Goal: Complete application form: Complete application form

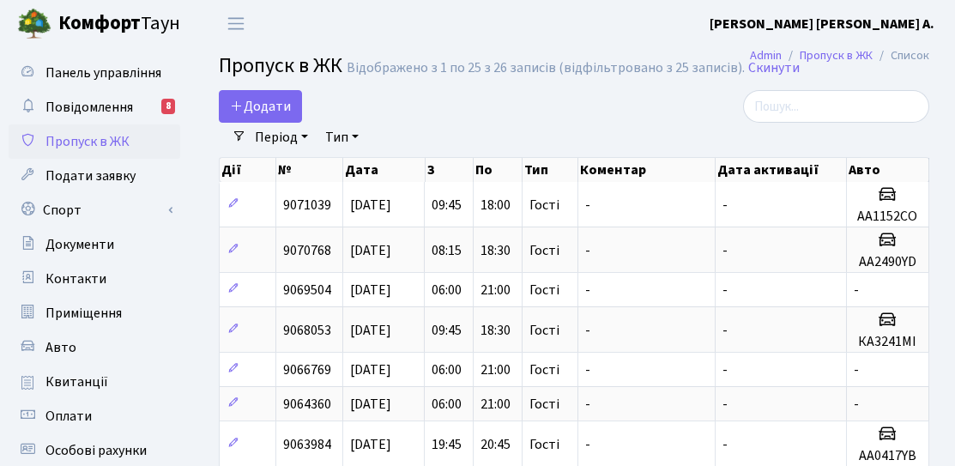
select select "25"
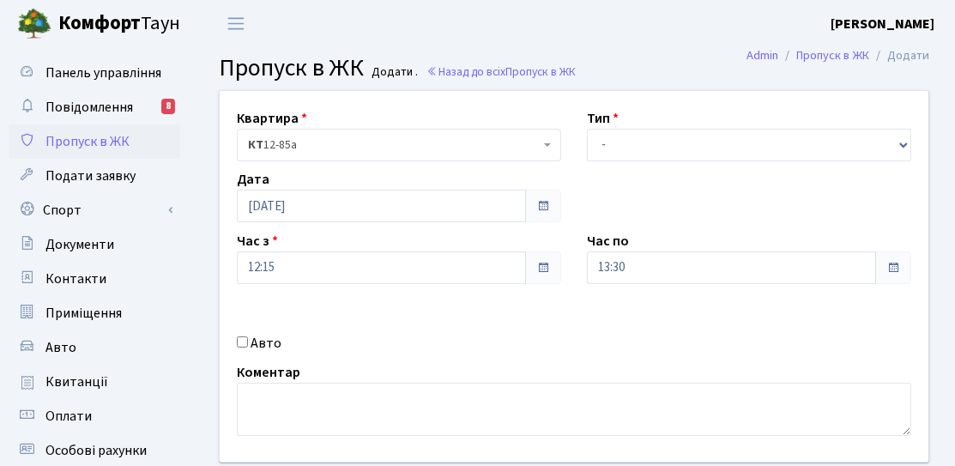
click at [244, 343] on input "Авто" at bounding box center [242, 341] width 11 height 11
checkbox input "true"
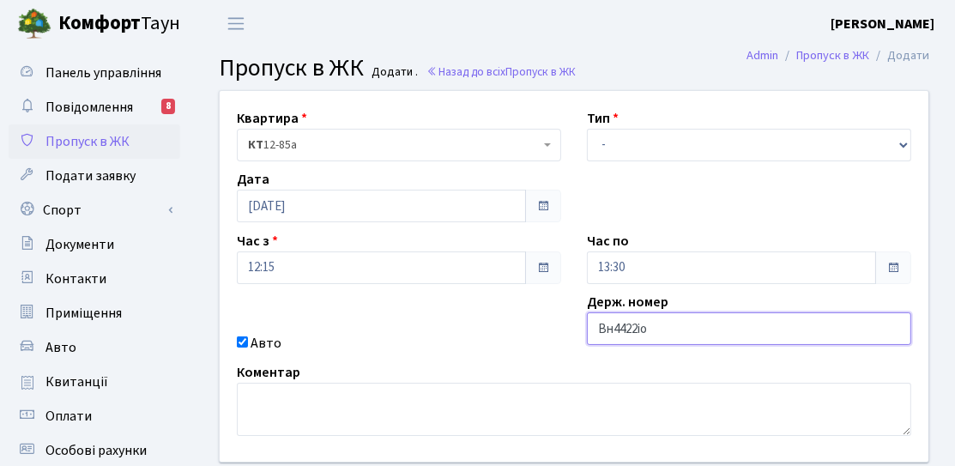
type input "ВН4422ІО"
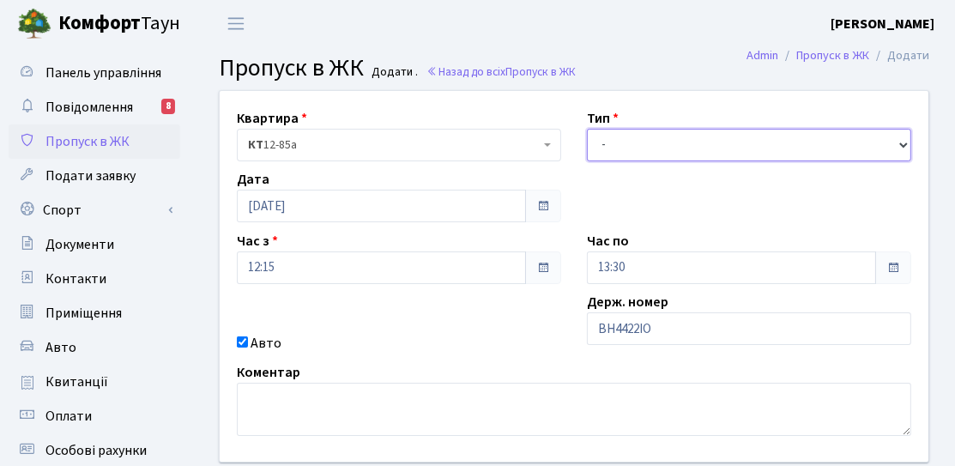
click at [623, 151] on select "- Доставка Таксі Гості Сервіс" at bounding box center [749, 145] width 324 height 33
select select "3"
click at [587, 129] on select "- Доставка Таксі Гості Сервіс" at bounding box center [749, 145] width 324 height 33
click at [626, 243] on label "Час по" at bounding box center [608, 241] width 42 height 21
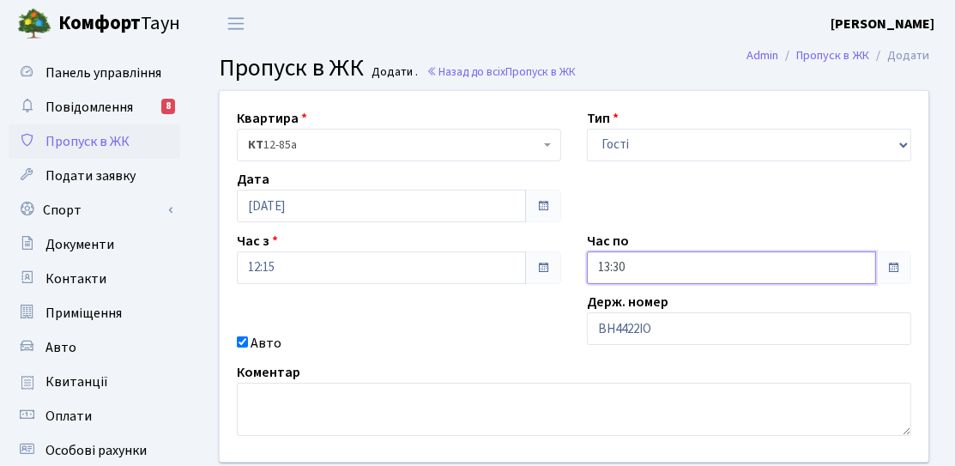
click at [643, 271] on input "13:30" at bounding box center [731, 267] width 289 height 33
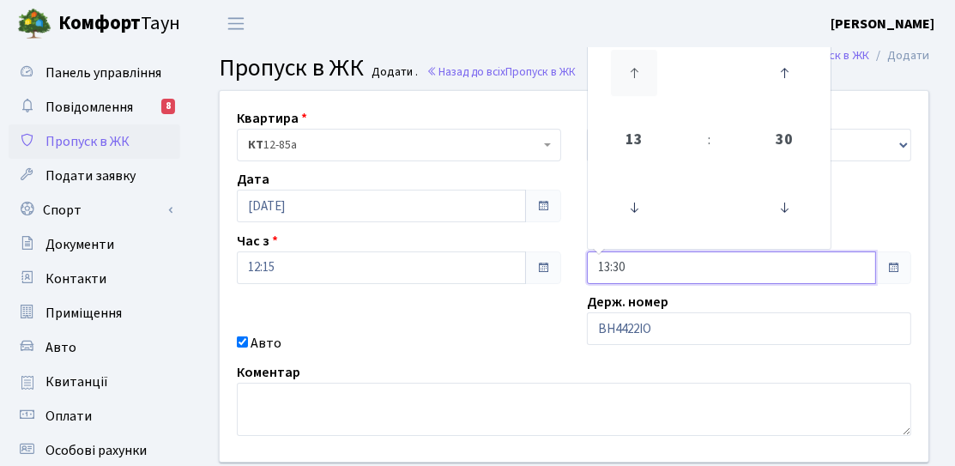
click at [627, 83] on icon at bounding box center [634, 73] width 46 height 46
type input "15:30"
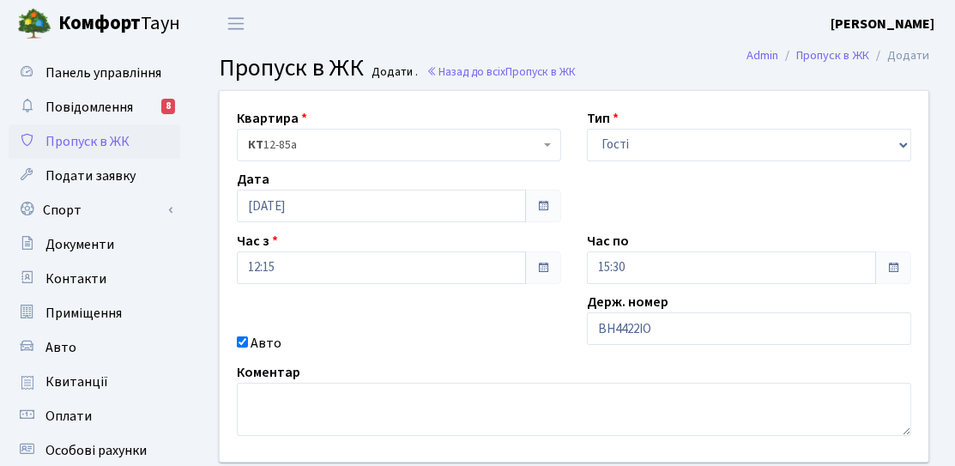
click at [677, 372] on div "Коментар" at bounding box center [574, 399] width 700 height 74
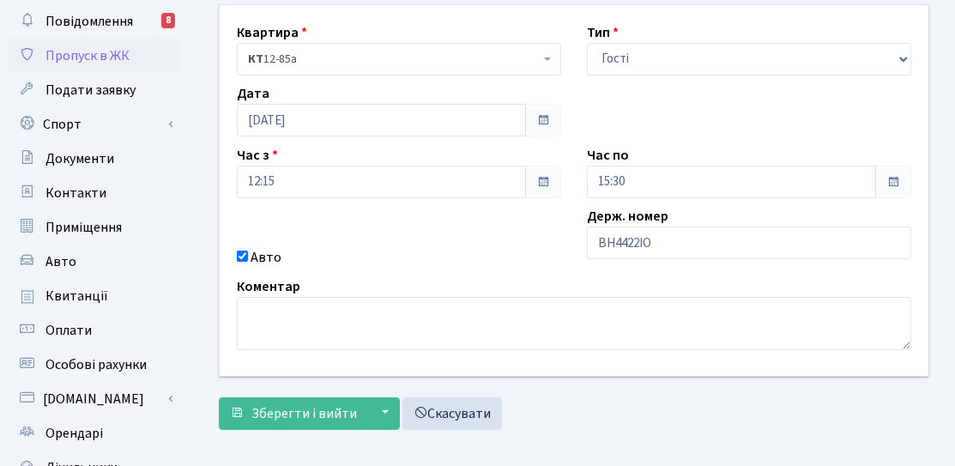
scroll to position [172, 0]
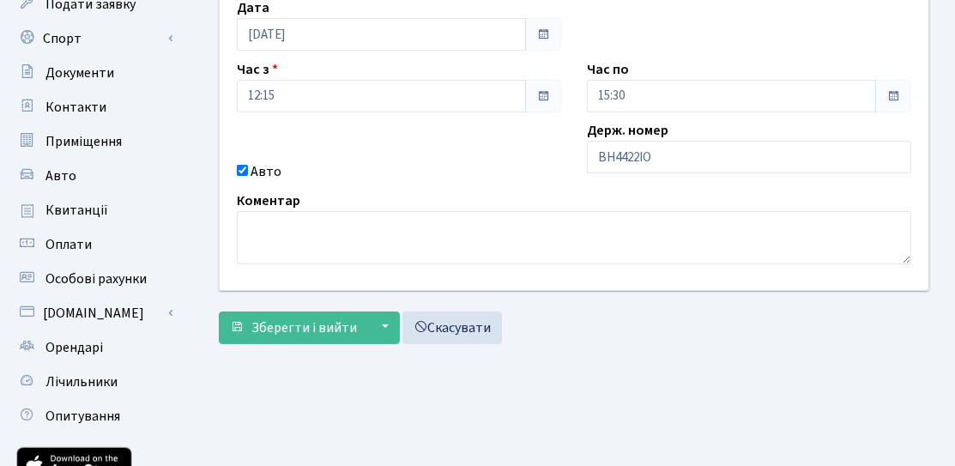
click at [363, 342] on div "Квартира <b>КТ</b>&nbsp;&nbsp;&nbsp;&nbsp;12-85а КТ 12-85а Тип - Доставка Таксі…" at bounding box center [574, 136] width 736 height 434
click at [343, 337] on button "Зберегти і вийти" at bounding box center [293, 327] width 149 height 33
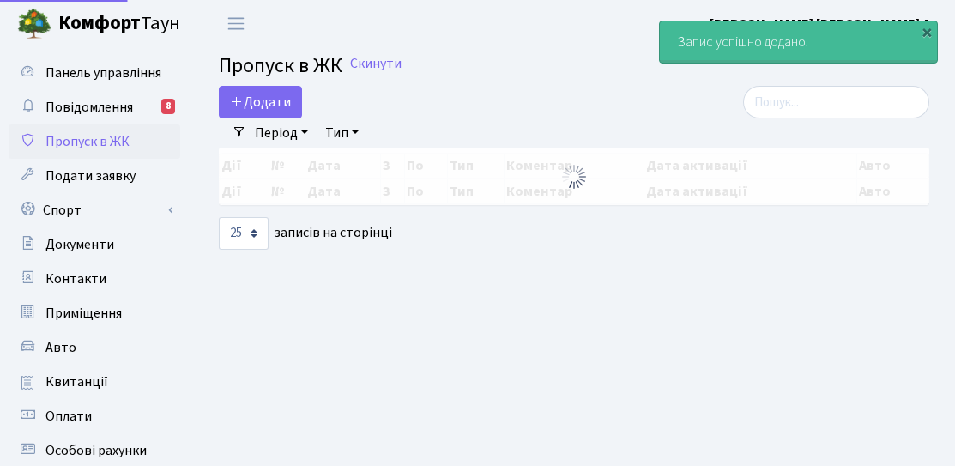
select select "25"
